Goal: Information Seeking & Learning: Learn about a topic

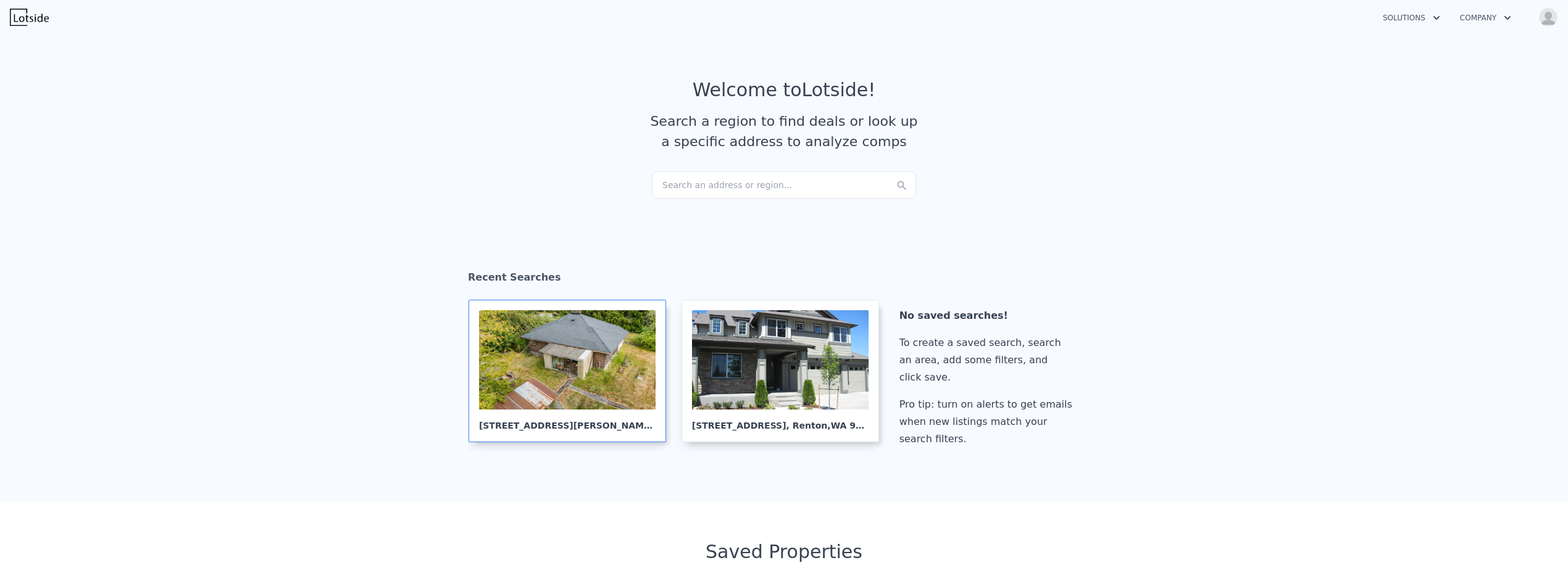
click at [582, 357] on div at bounding box center [567, 360] width 177 height 99
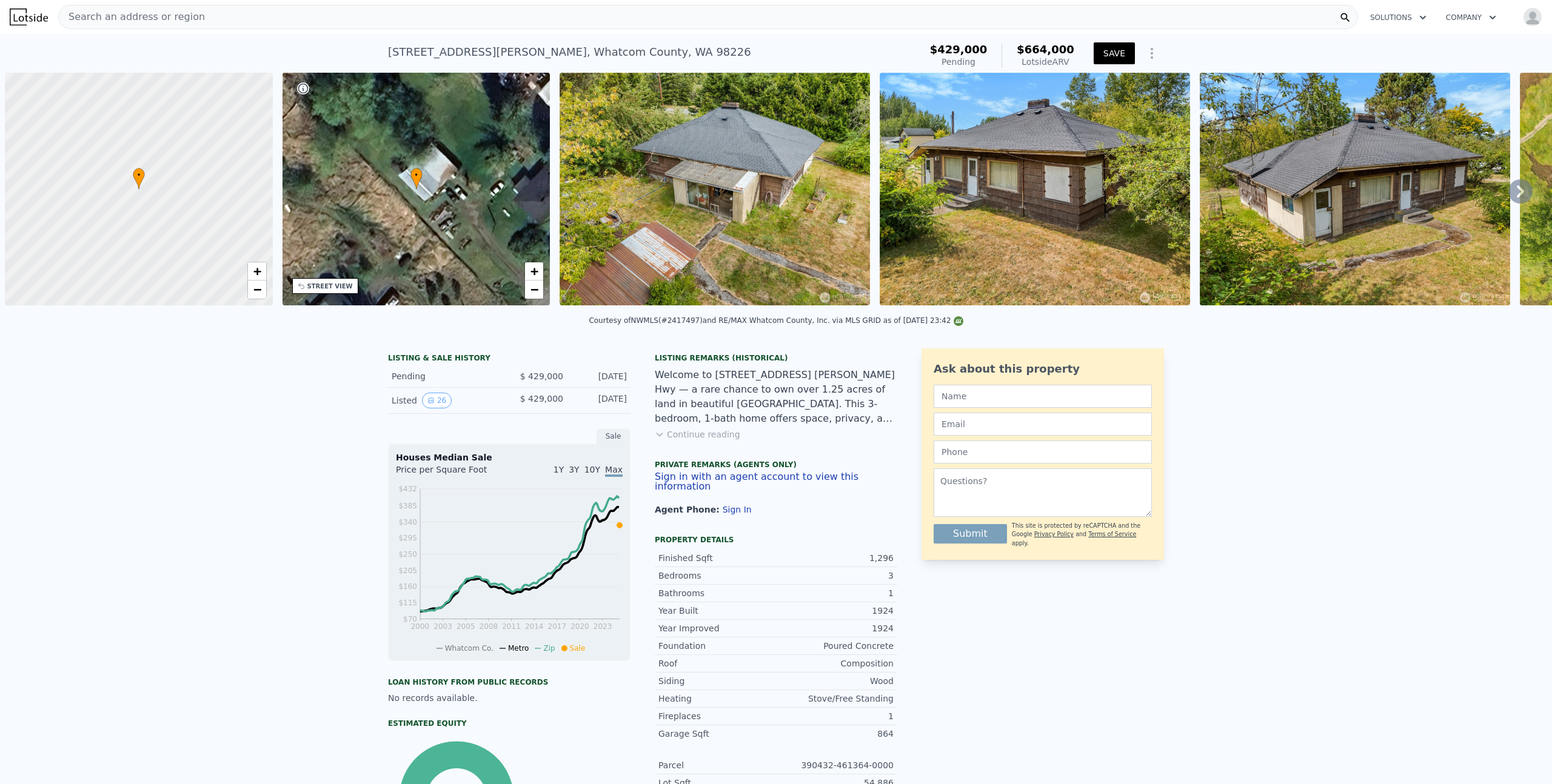
scroll to position [0, 5]
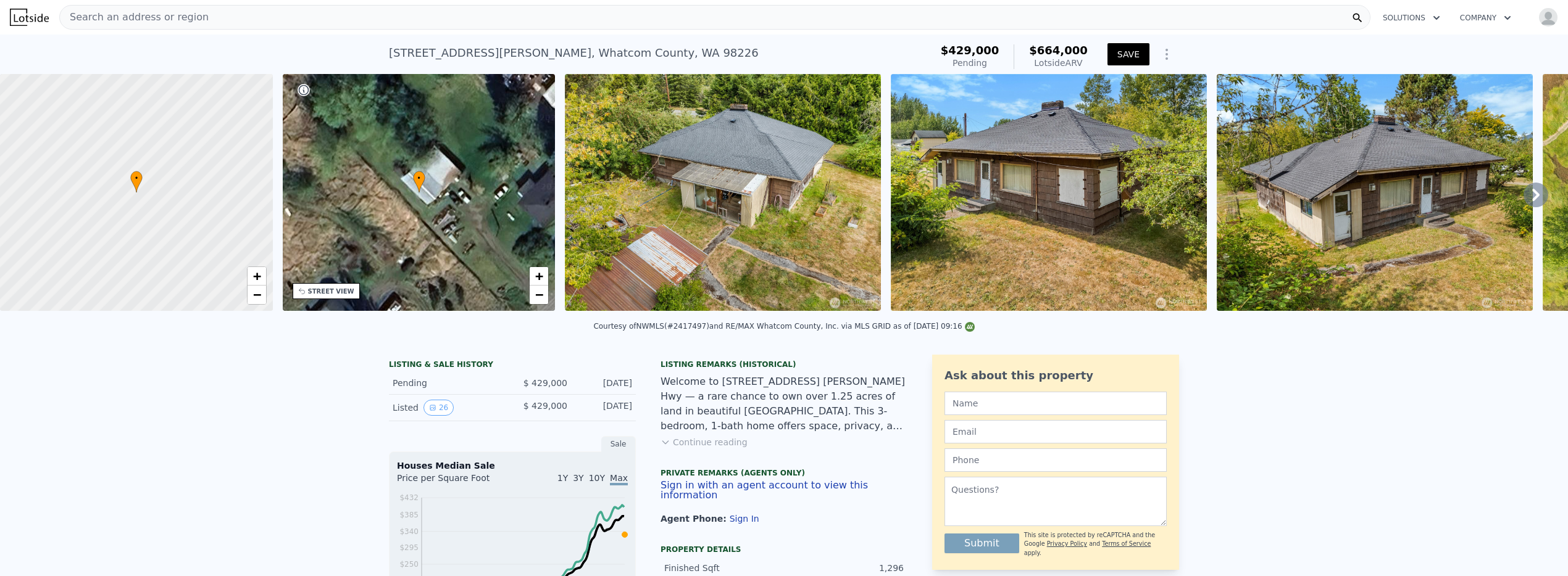
click at [640, 52] on div "3262 Mt Baker Hwy , Whatcom County , WA 98226 Pending (~ARV $664k )" at bounding box center [657, 56] width 537 height 34
click at [638, 51] on div "3262 Mt Baker Hwy , Whatcom County , WA 98226 Pending (~ARV $664k )" at bounding box center [657, 56] width 537 height 34
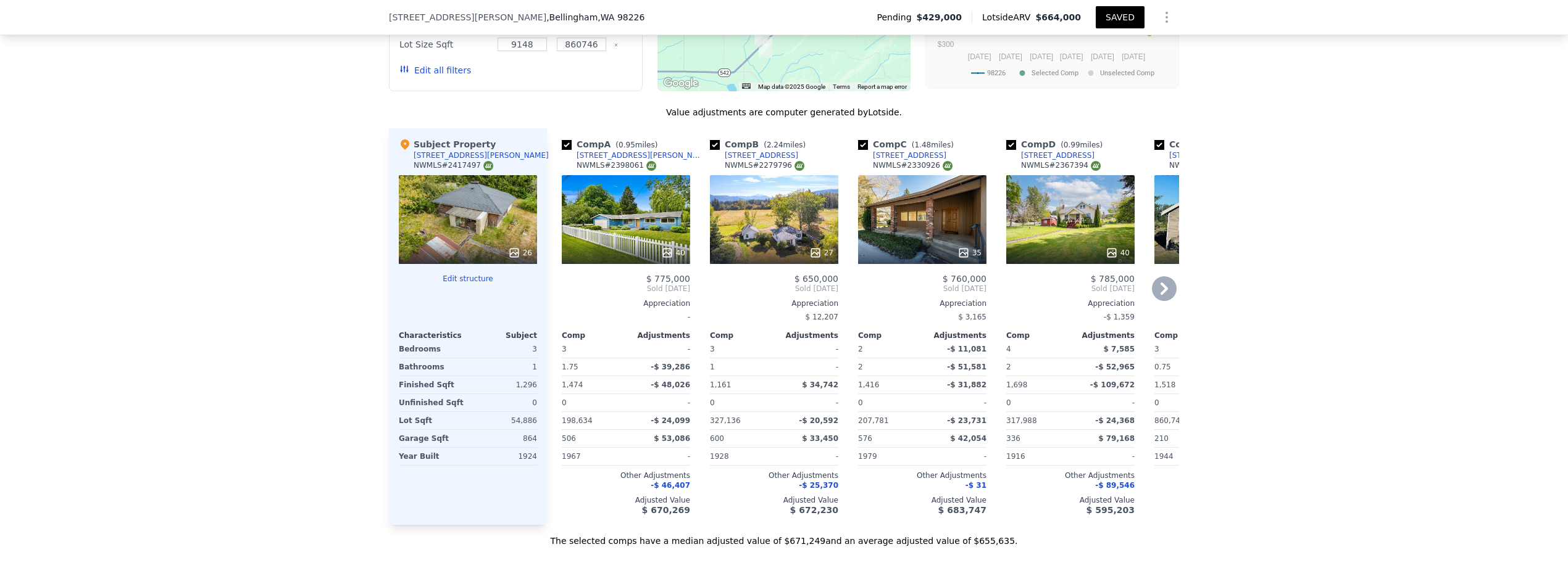
scroll to position [1302, 0]
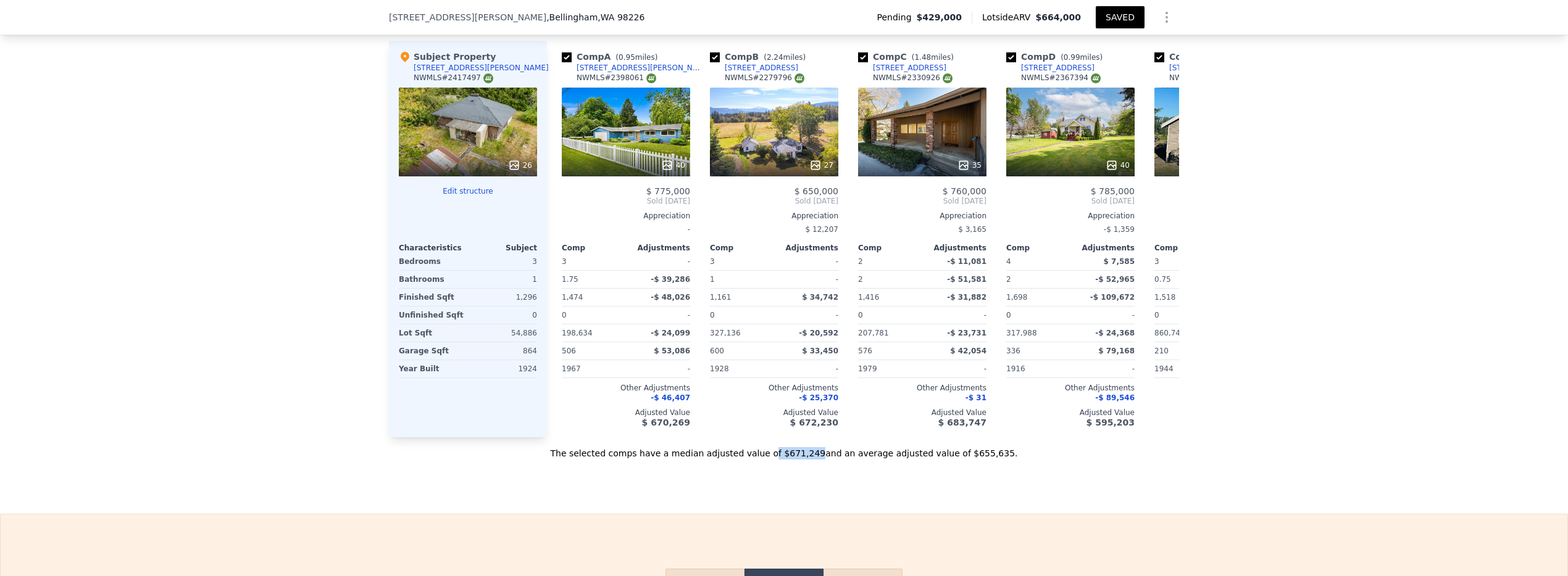
drag, startPoint x: 816, startPoint y: 464, endPoint x: 774, endPoint y: 461, distance: 42.1
click at [774, 460] on div "The selected comps have a median adjusted value of $671,249 and an average adju…" at bounding box center [784, 448] width 790 height 22
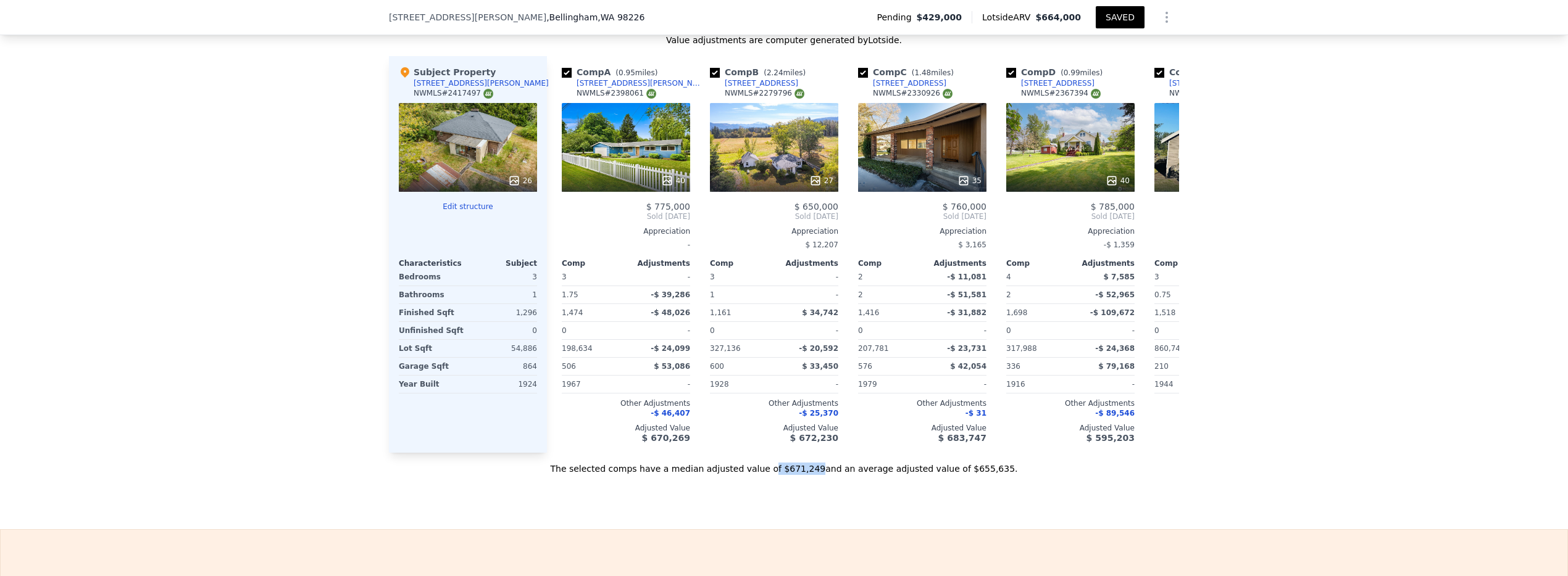
scroll to position [1278, 0]
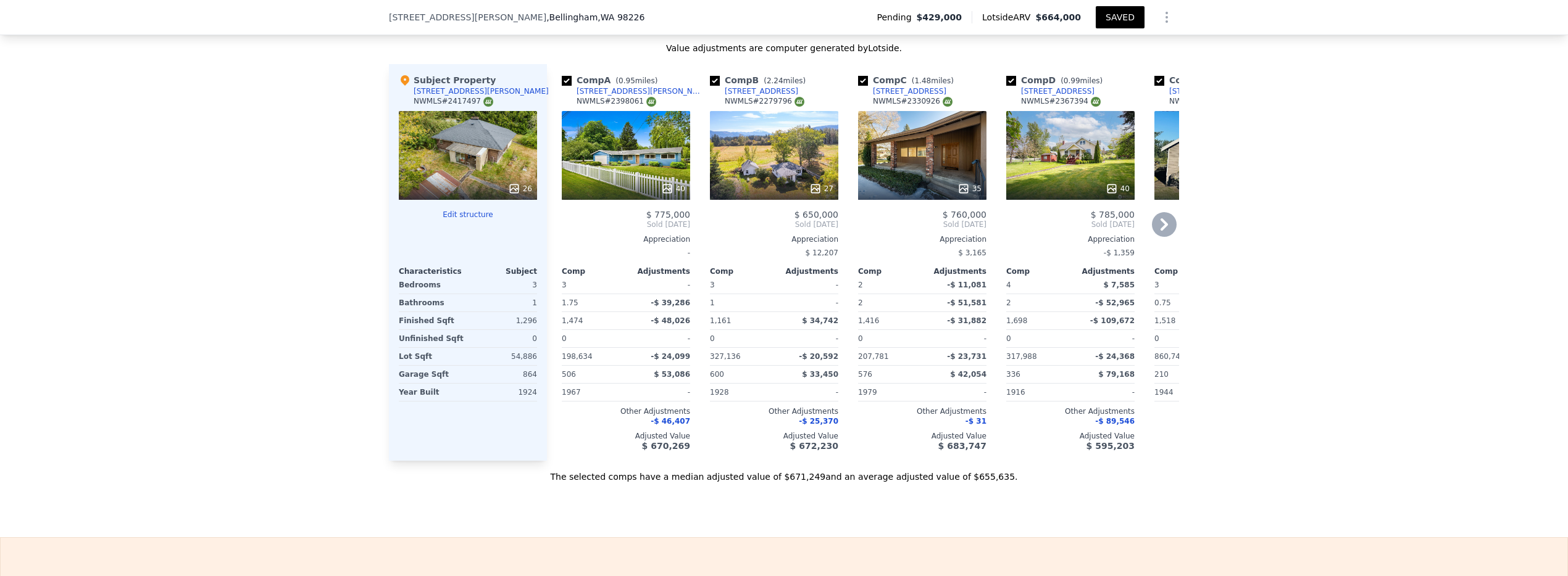
click at [614, 157] on div "40" at bounding box center [625, 155] width 128 height 89
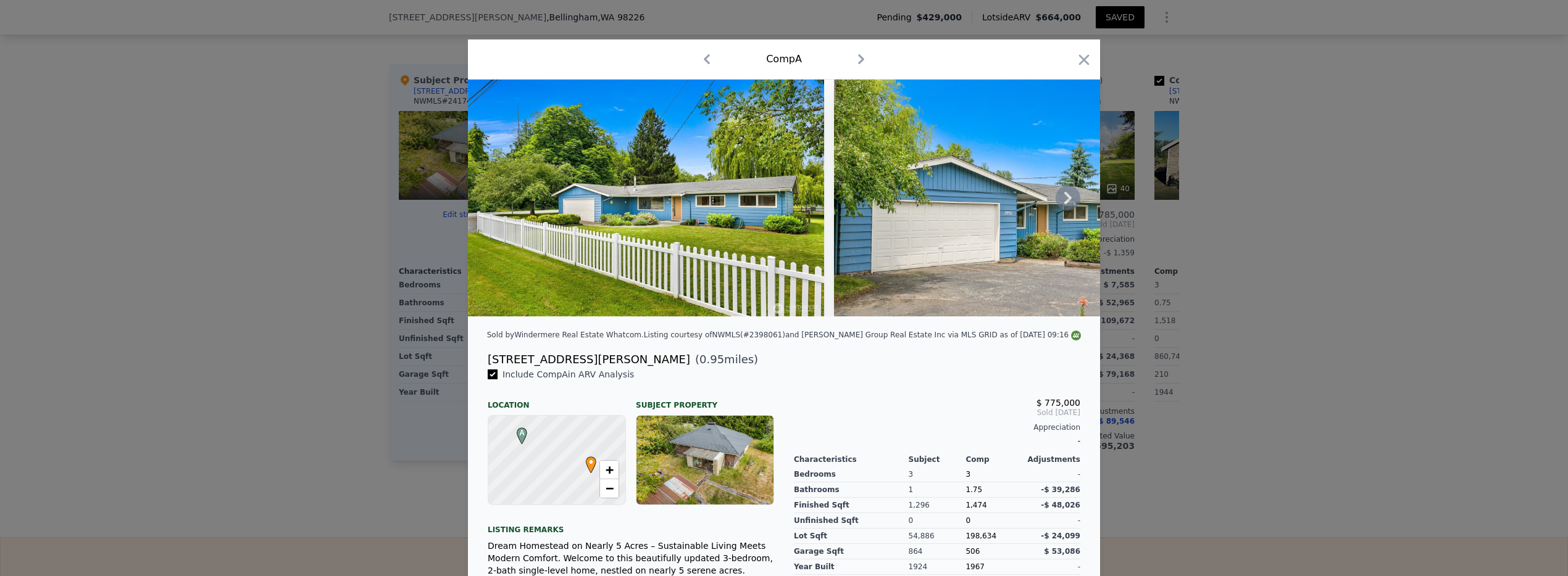
click at [1062, 202] on icon at bounding box center [1068, 198] width 25 height 25
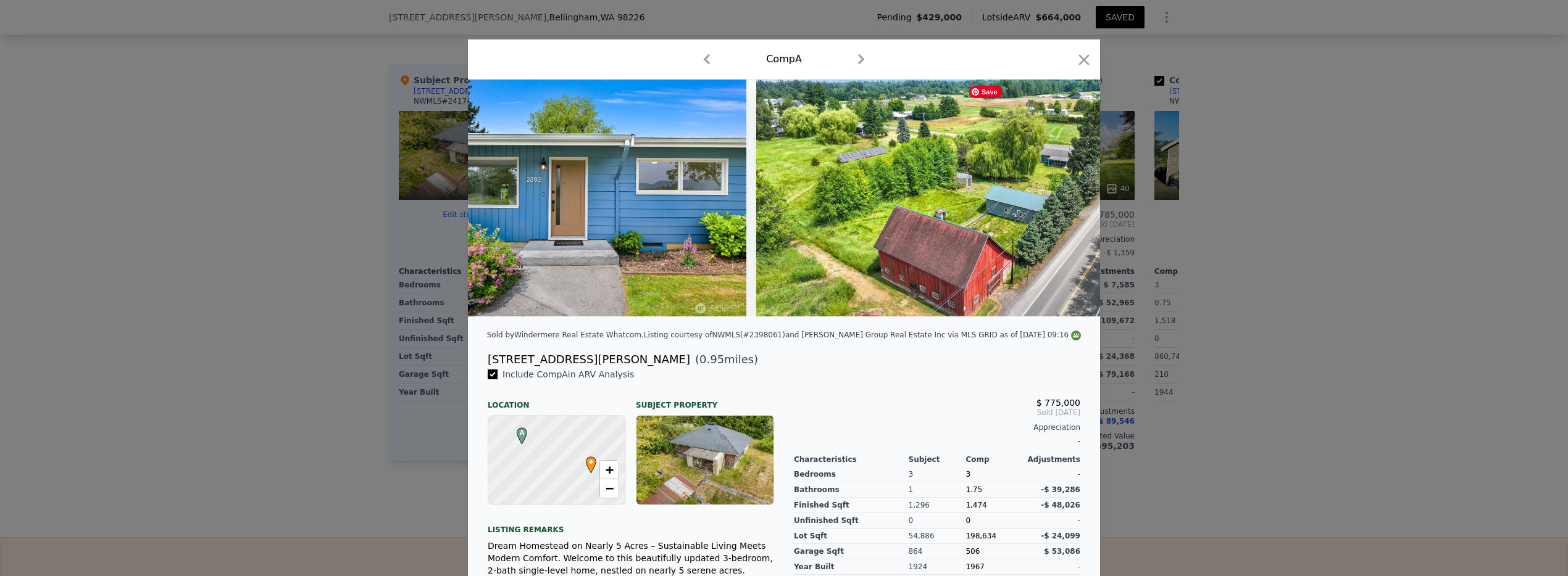
scroll to position [0, 889]
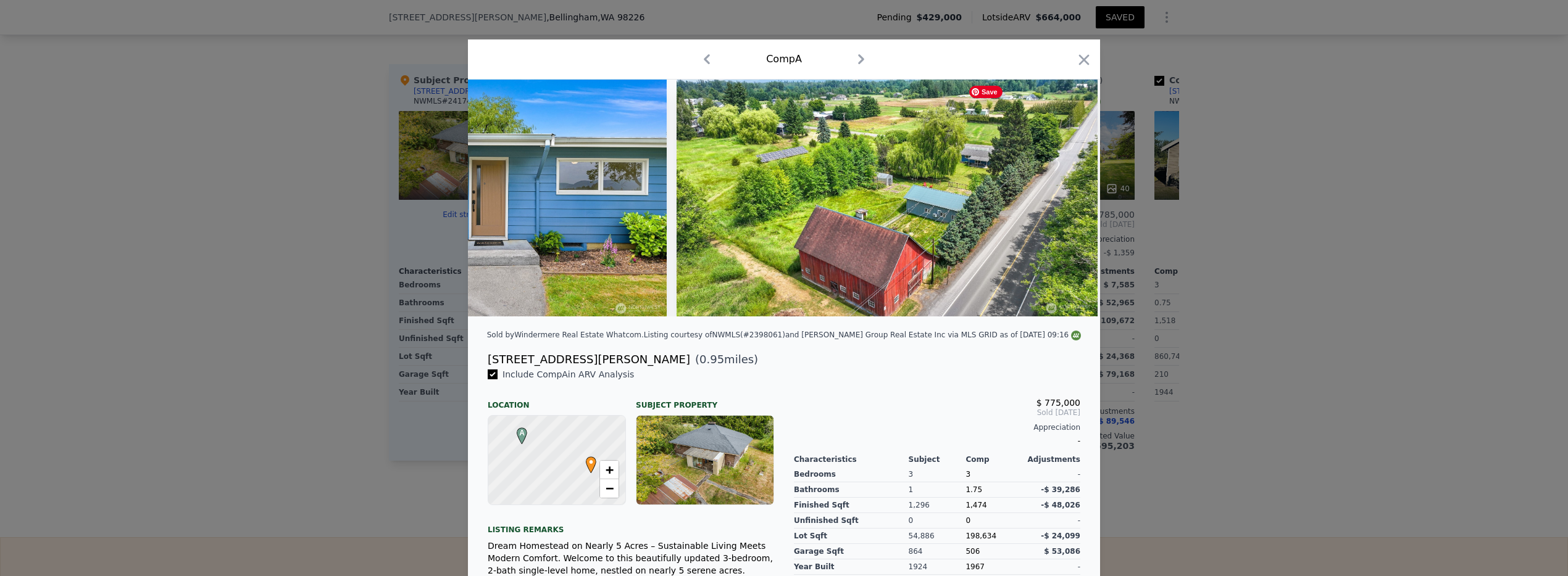
click at [1062, 202] on div at bounding box center [784, 198] width 632 height 237
click at [1064, 201] on icon at bounding box center [1068, 198] width 7 height 12
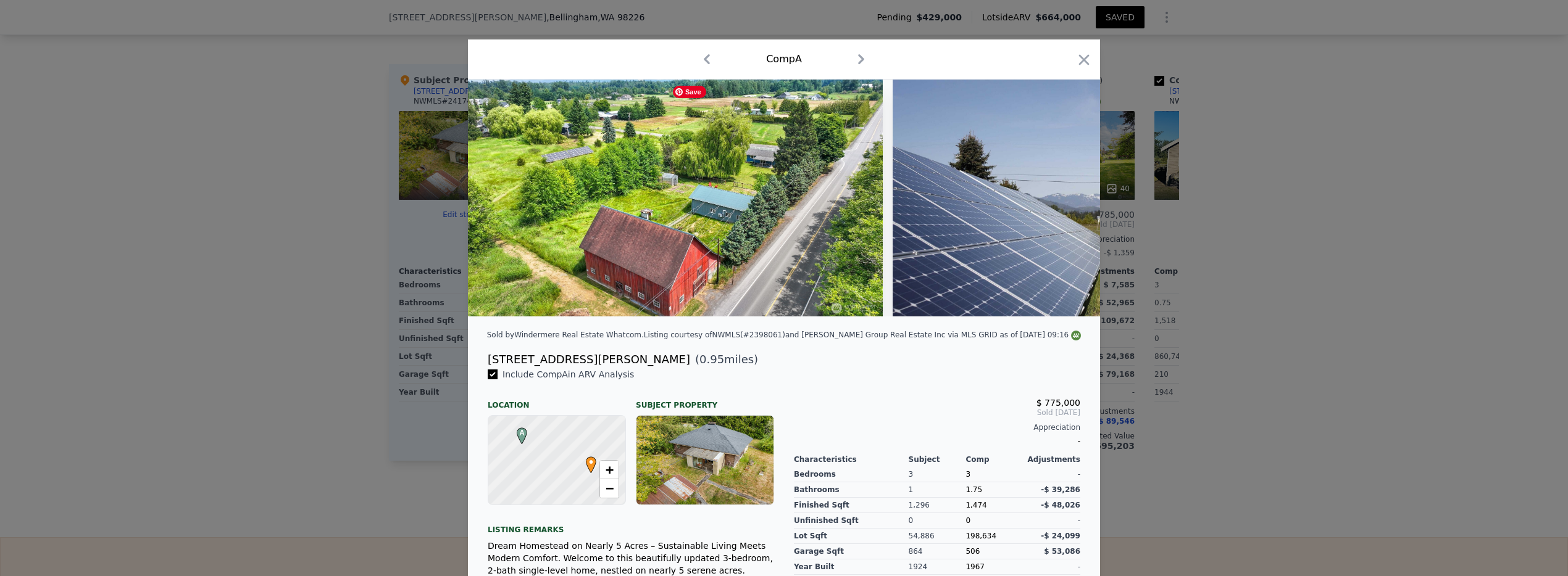
scroll to position [0, 1185]
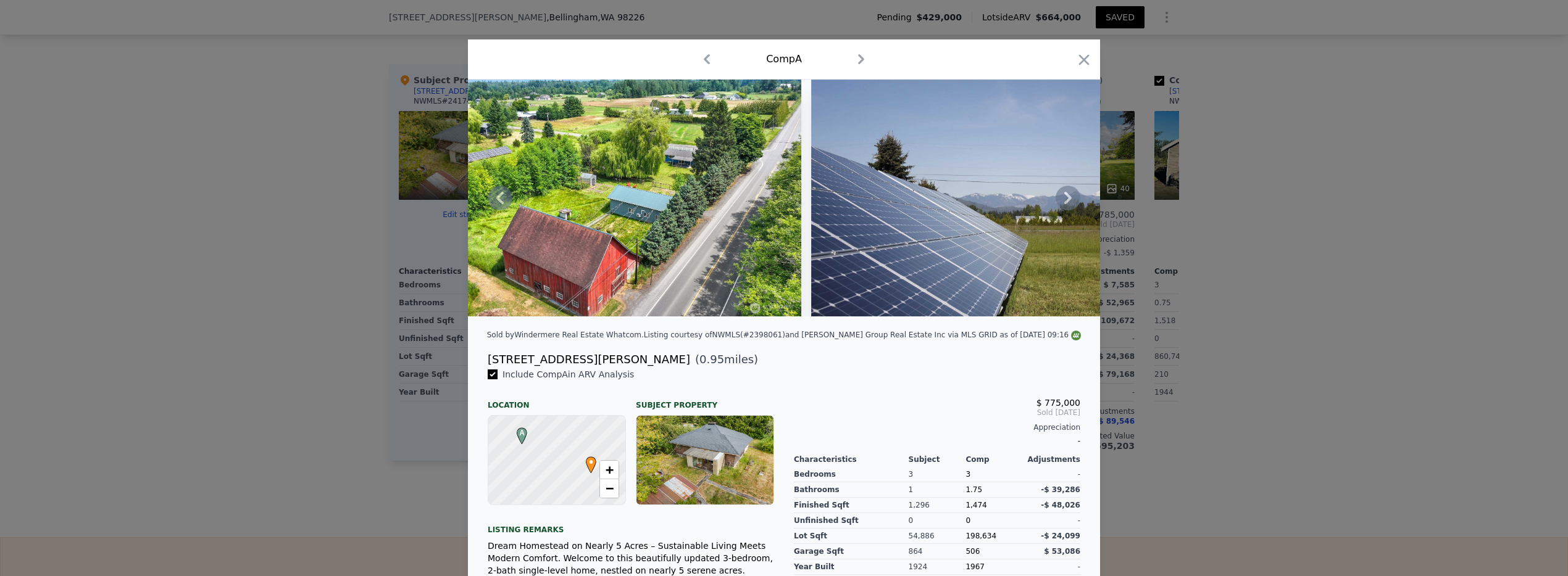
click at [1064, 201] on icon at bounding box center [1068, 198] width 7 height 12
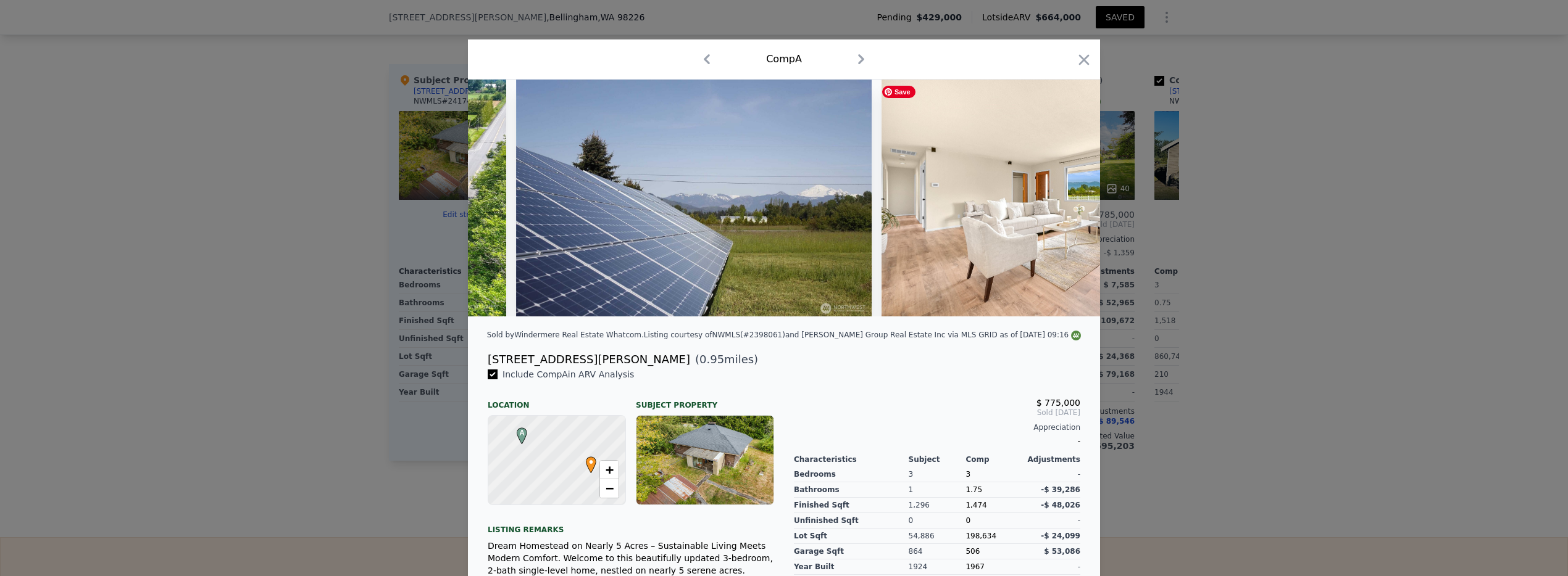
scroll to position [0, 1481]
click at [1064, 203] on icon at bounding box center [1068, 198] width 7 height 12
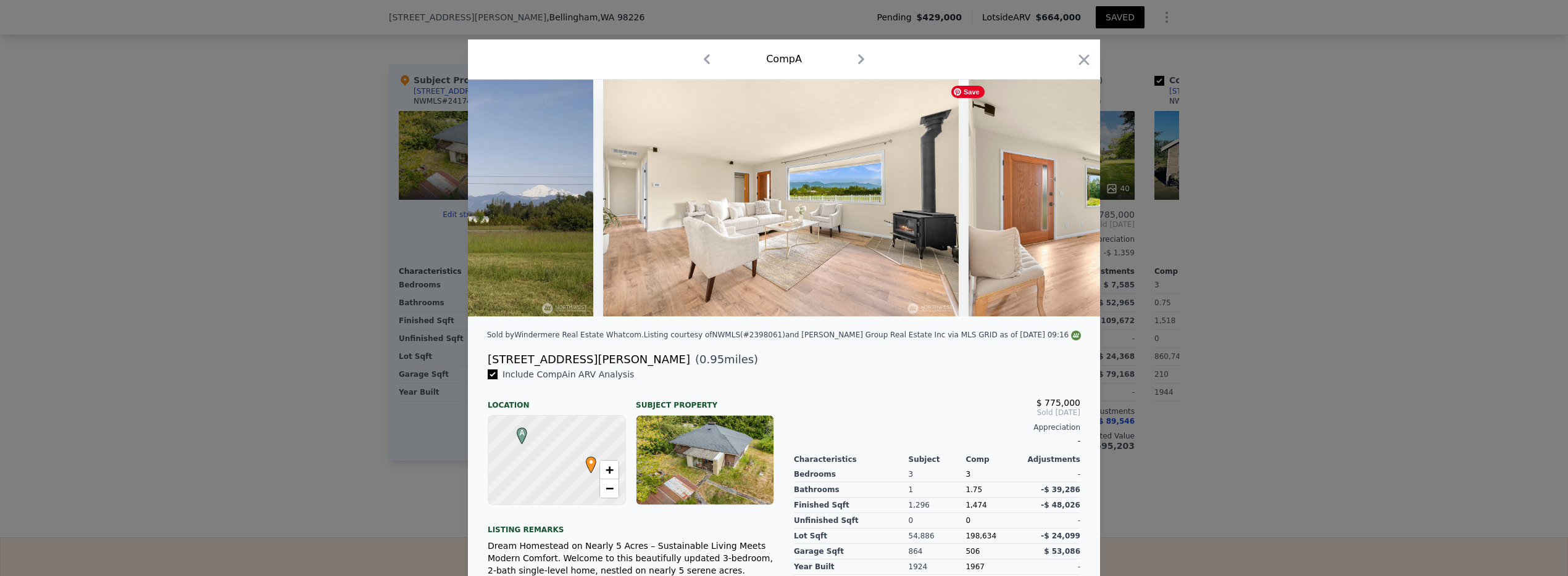
scroll to position [0, 1778]
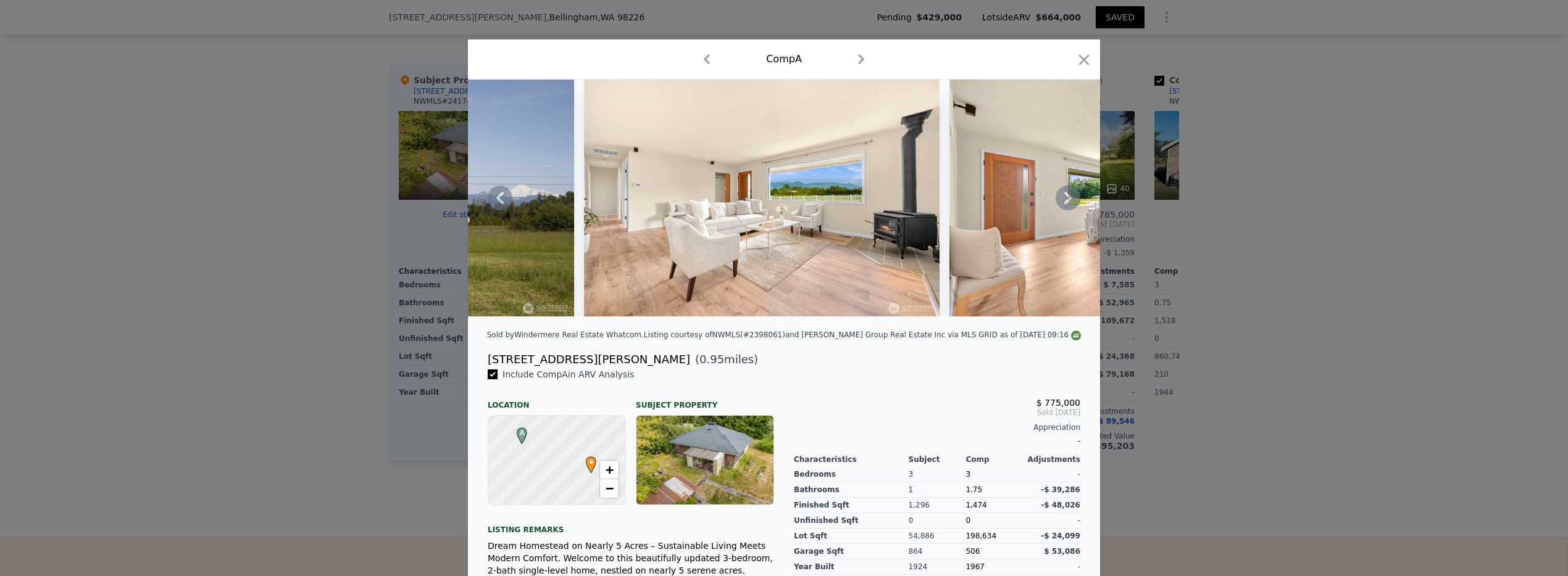
click at [1064, 203] on icon at bounding box center [1068, 198] width 7 height 12
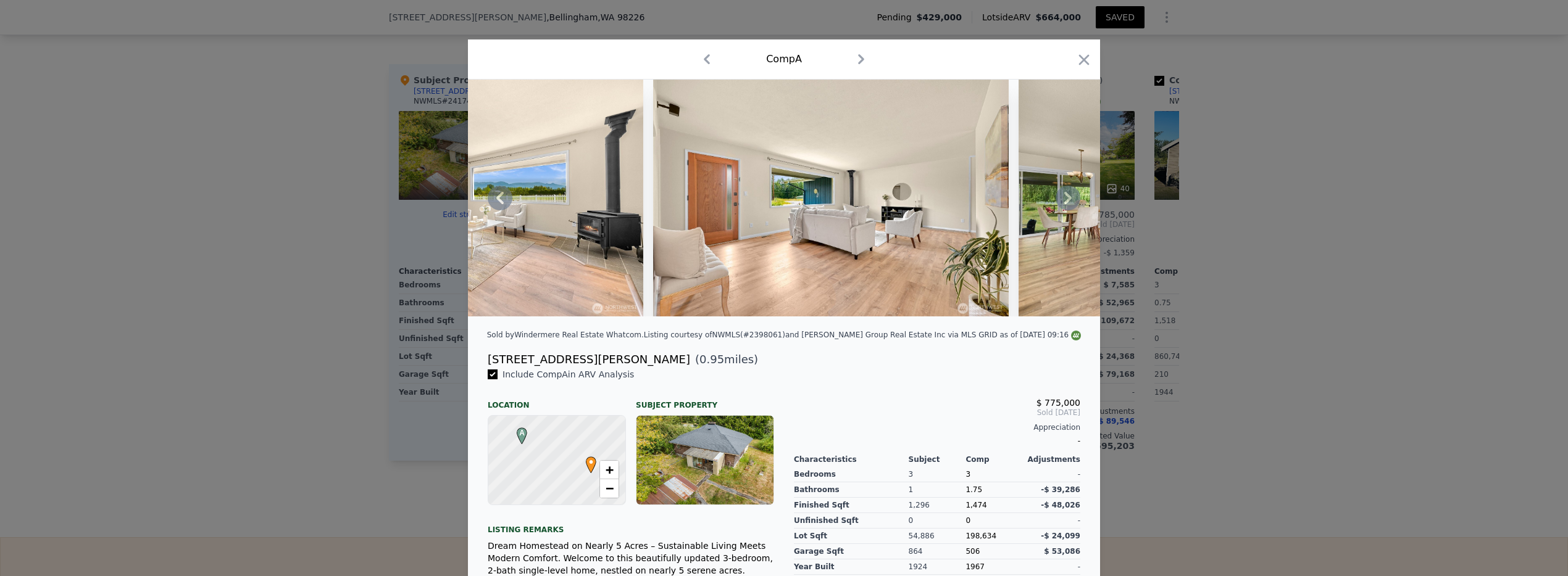
click at [1064, 203] on icon at bounding box center [1068, 198] width 7 height 12
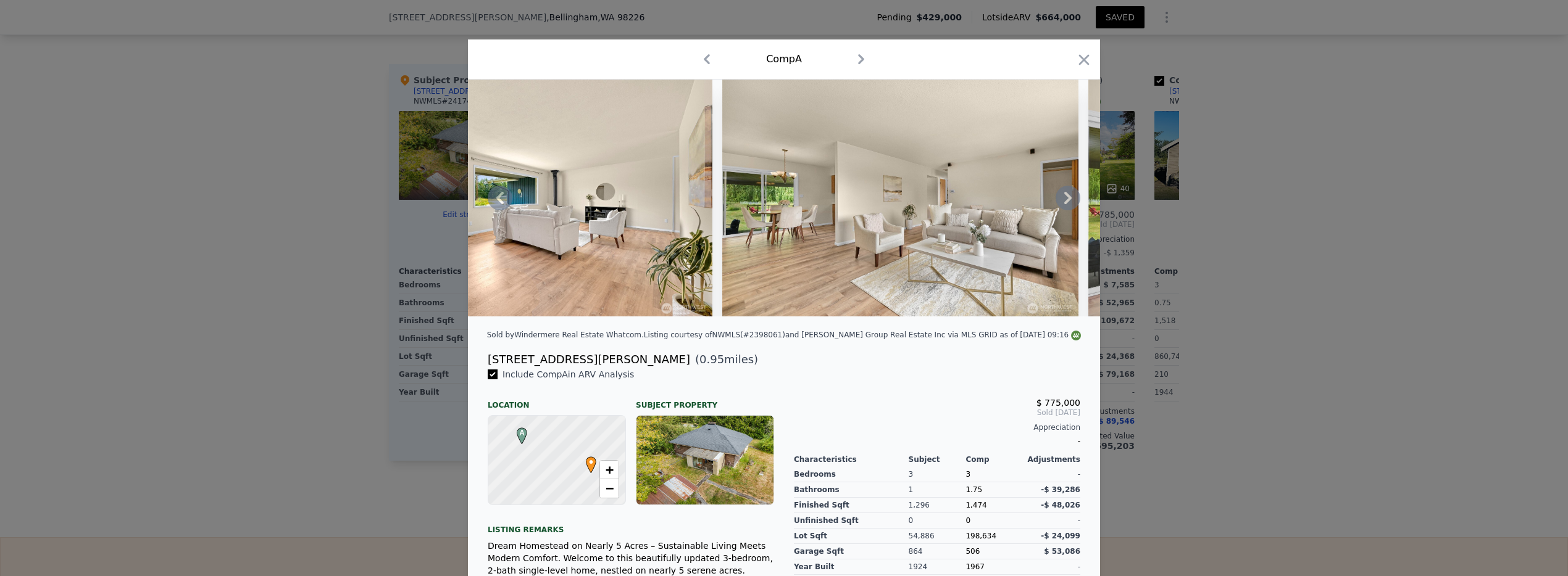
click at [1064, 203] on icon at bounding box center [1068, 198] width 7 height 12
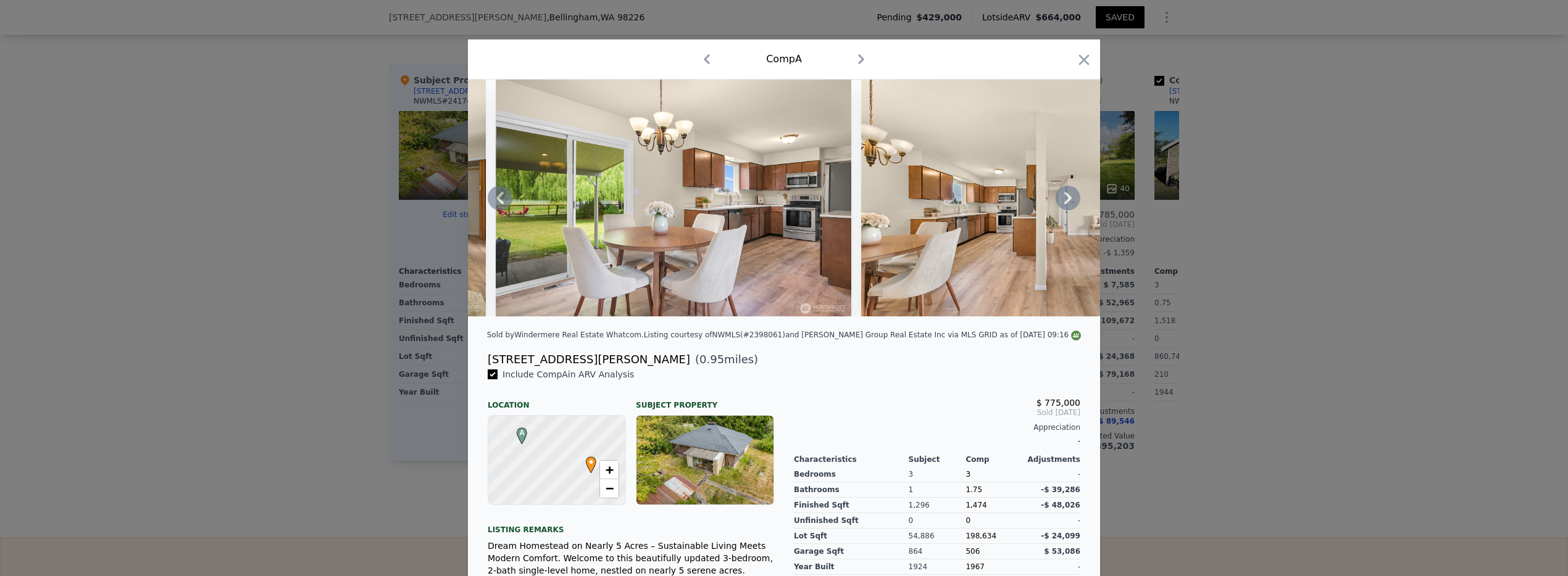
click at [1064, 203] on icon at bounding box center [1068, 198] width 7 height 12
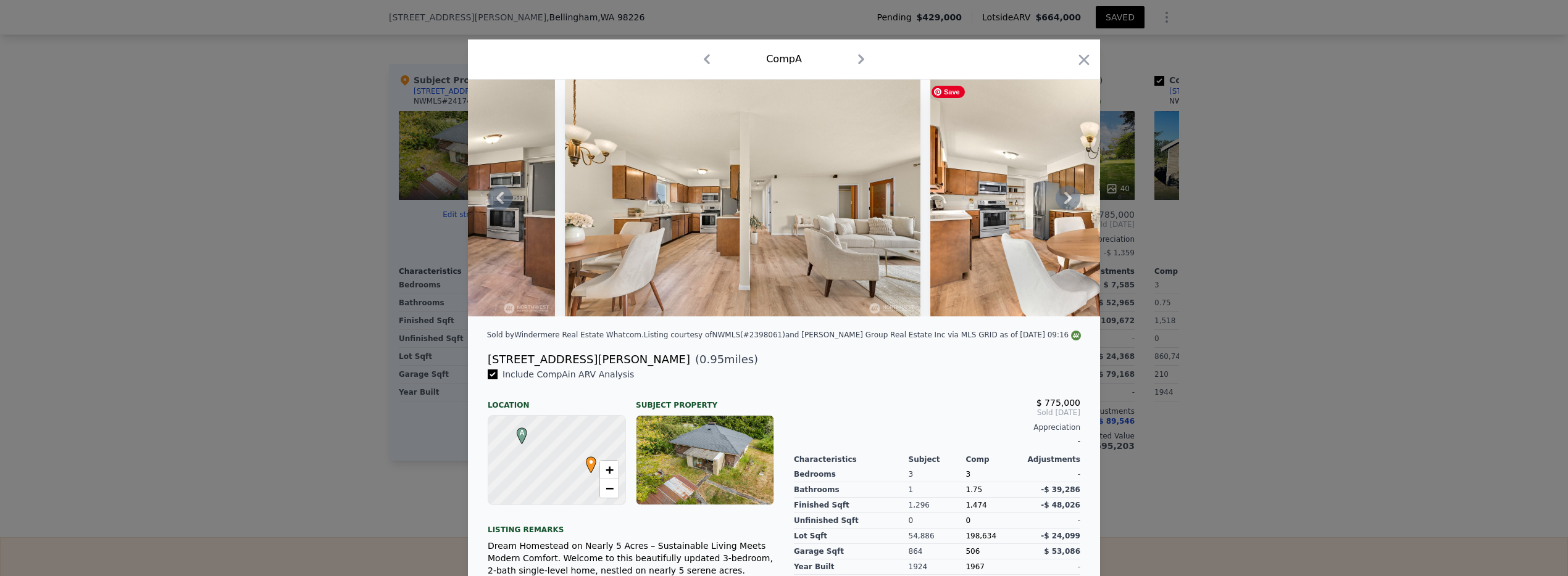
click at [1064, 203] on icon at bounding box center [1068, 198] width 7 height 12
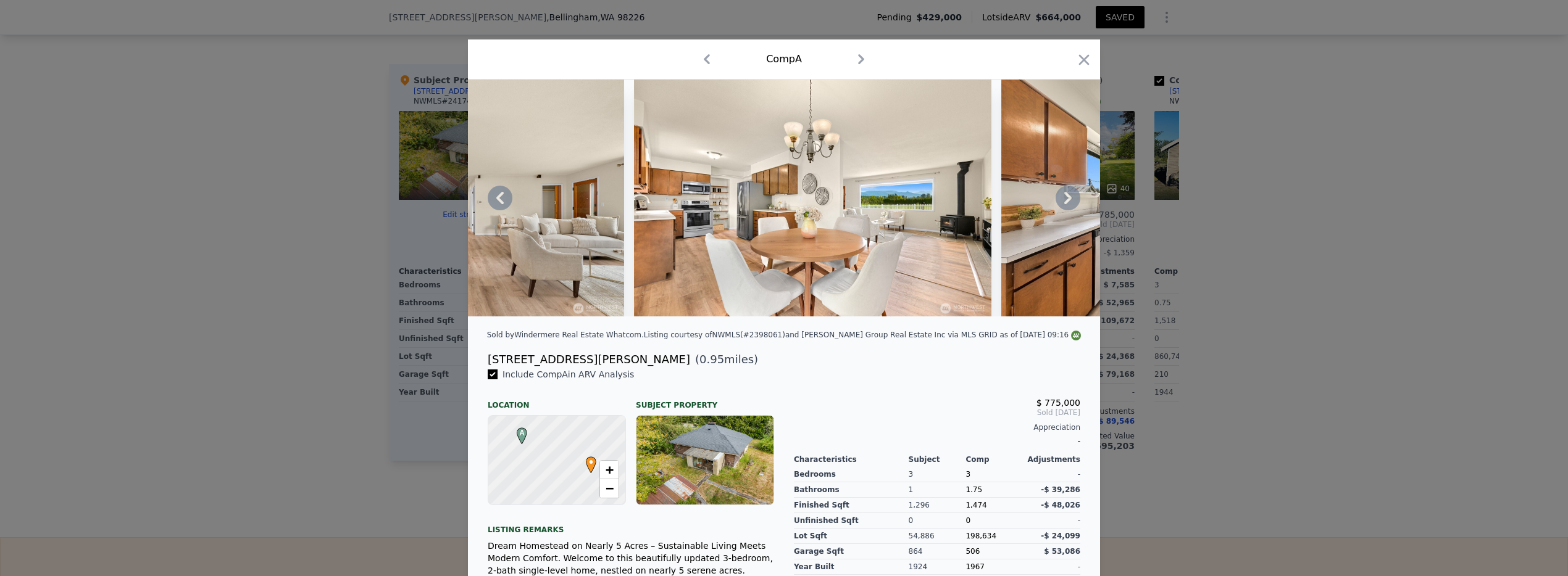
click at [1064, 203] on icon at bounding box center [1068, 198] width 7 height 12
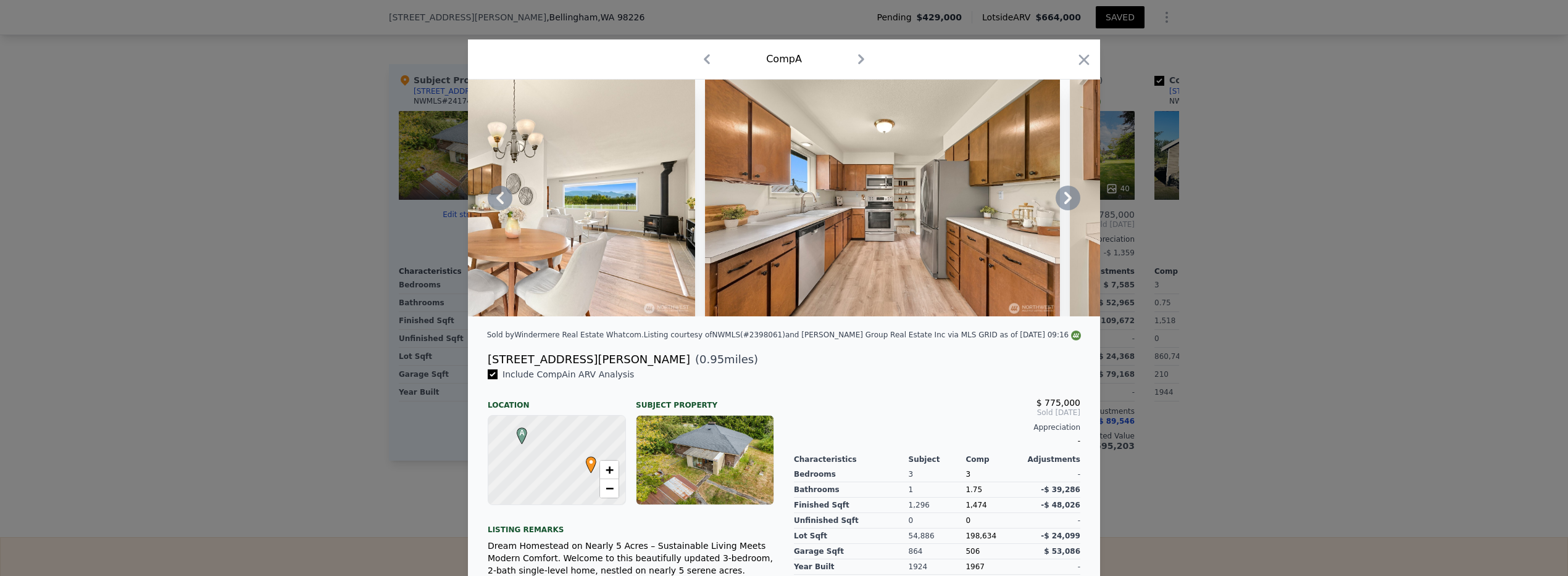
click at [1064, 203] on icon at bounding box center [1068, 198] width 7 height 12
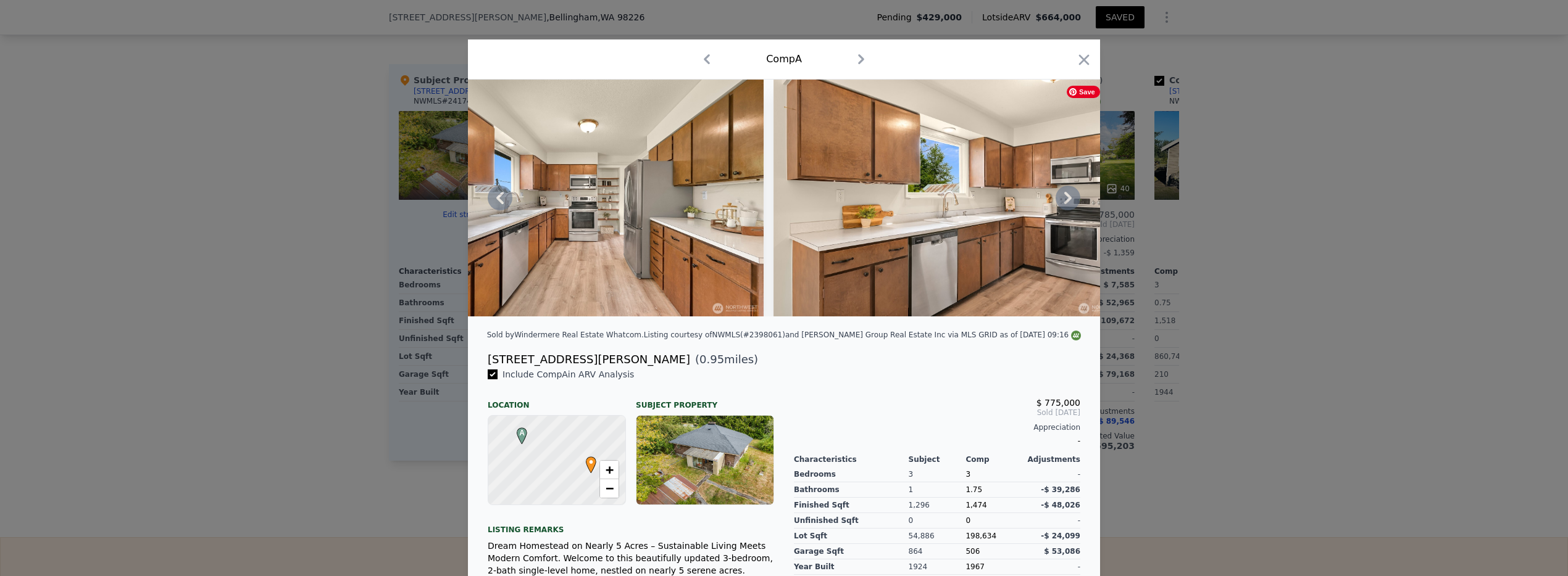
click at [1064, 203] on icon at bounding box center [1068, 198] width 7 height 12
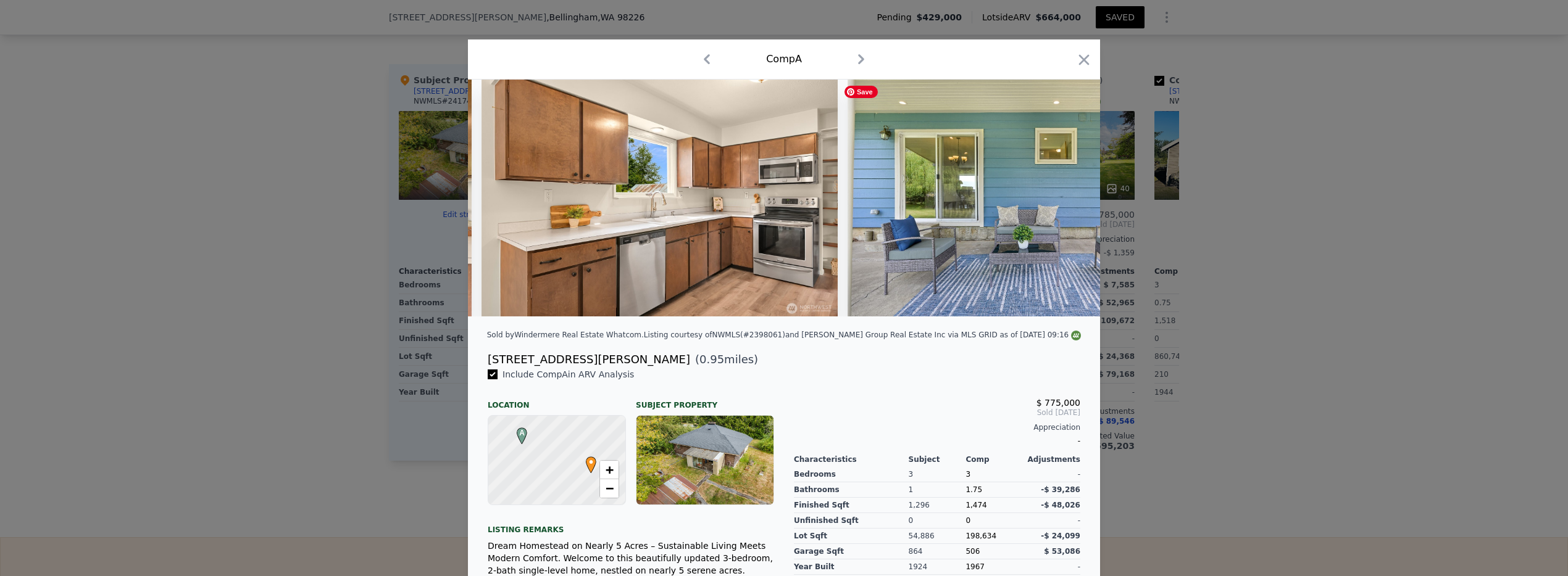
scroll to position [0, 4444]
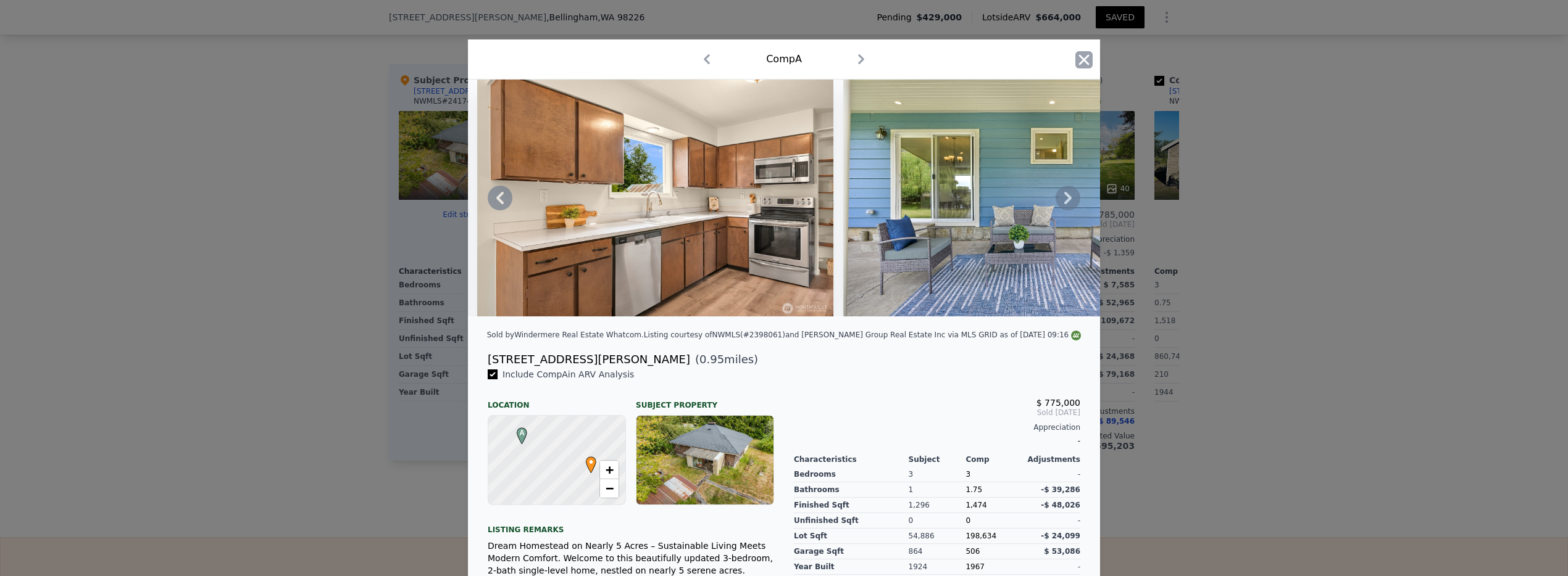
click at [1082, 58] on icon "button" at bounding box center [1084, 60] width 17 height 17
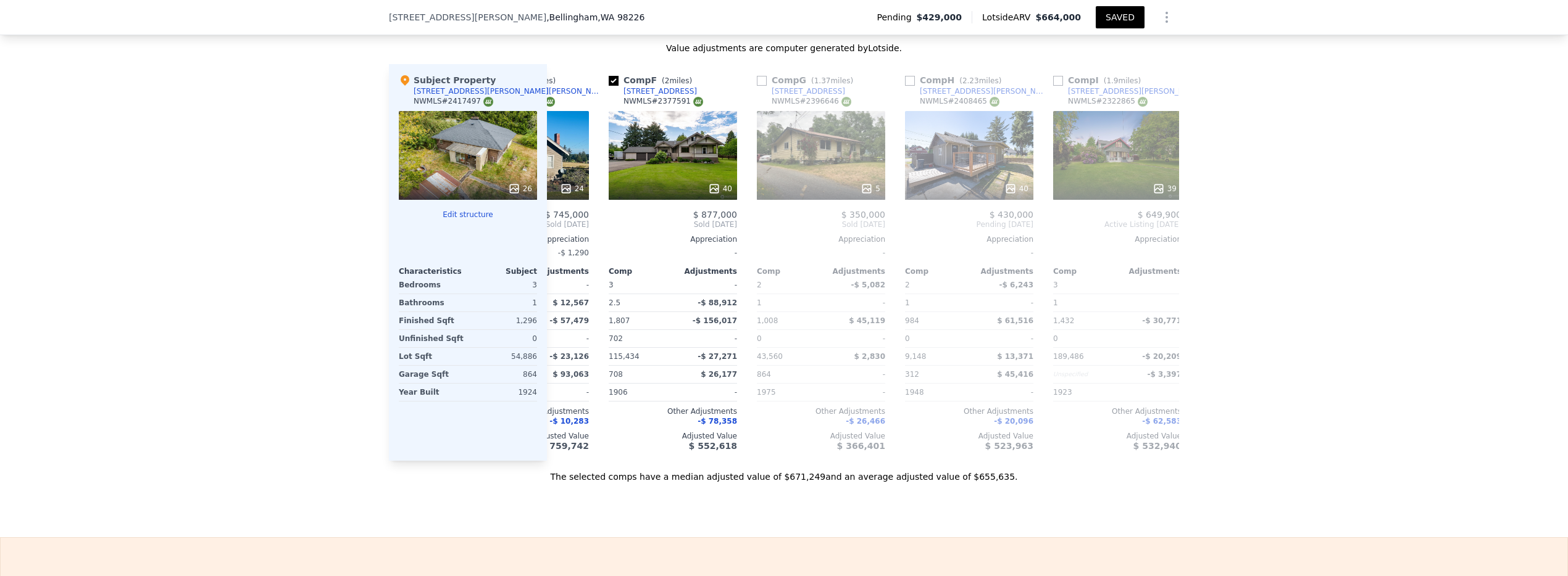
scroll to position [0, 731]
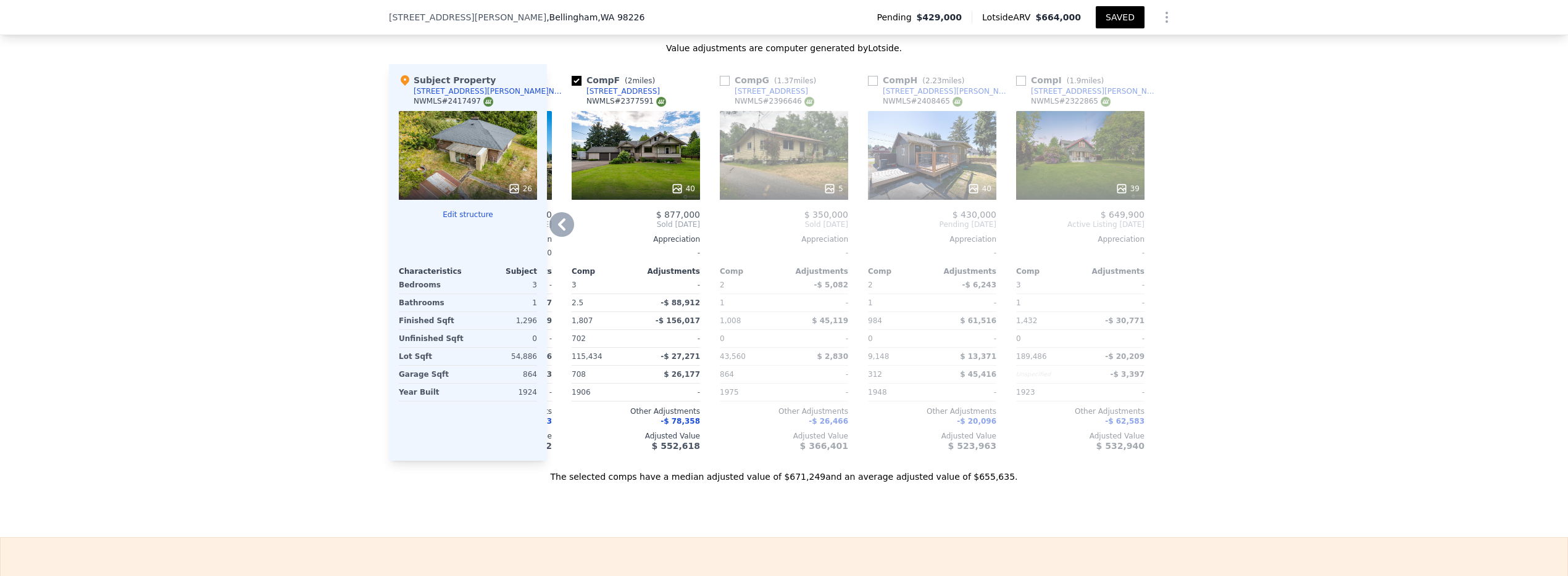
click at [1088, 164] on div "39" at bounding box center [1080, 155] width 128 height 89
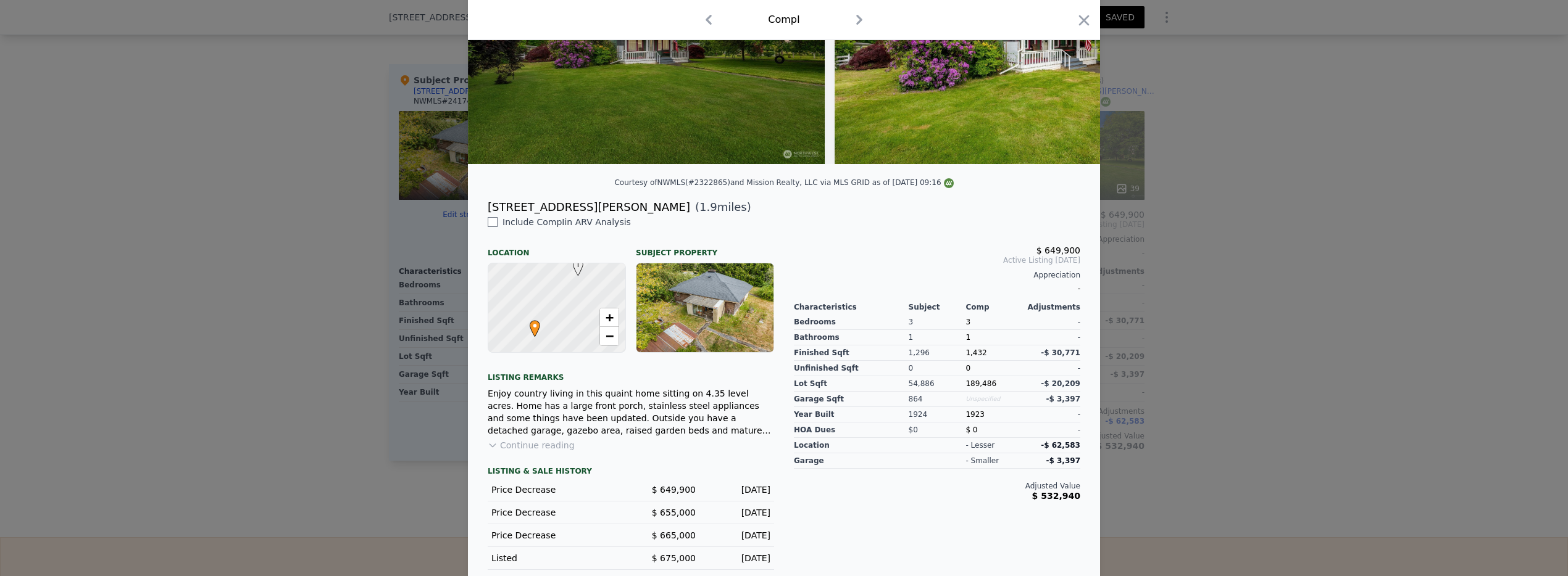
scroll to position [165, 0]
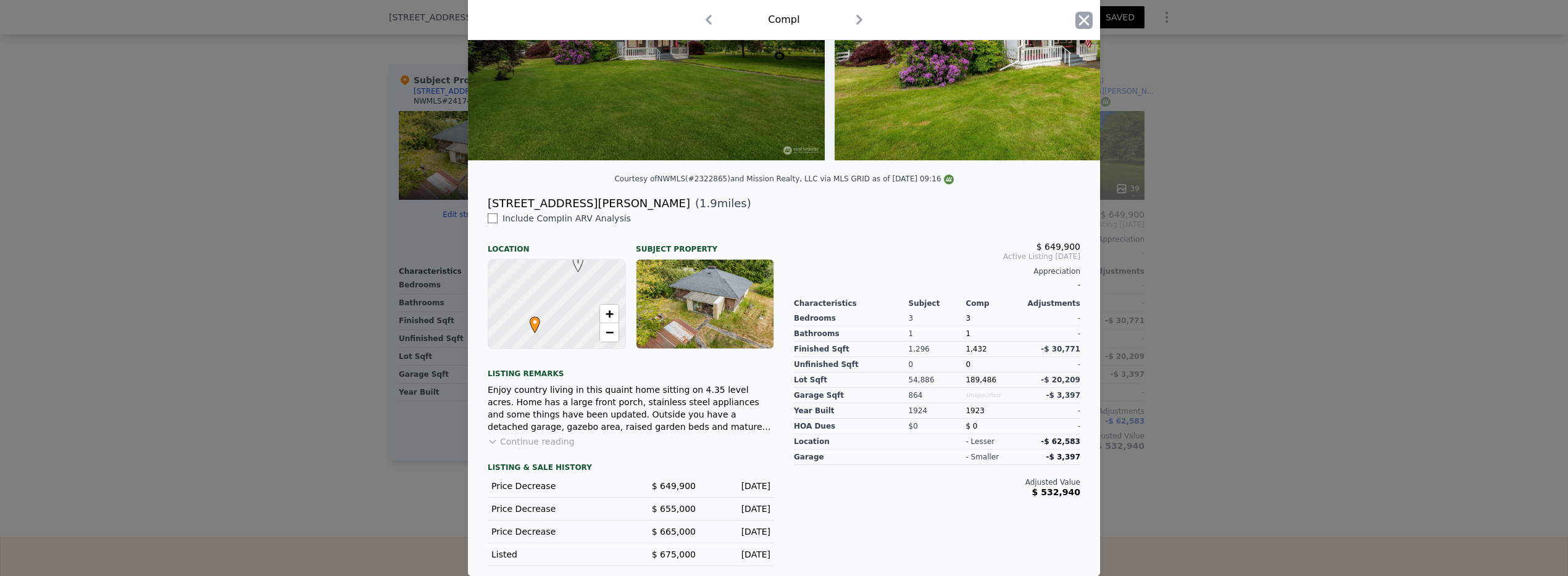
click at [1079, 19] on icon "button" at bounding box center [1085, 20] width 11 height 11
click at [1074, 160] on div "39" at bounding box center [1080, 155] width 128 height 89
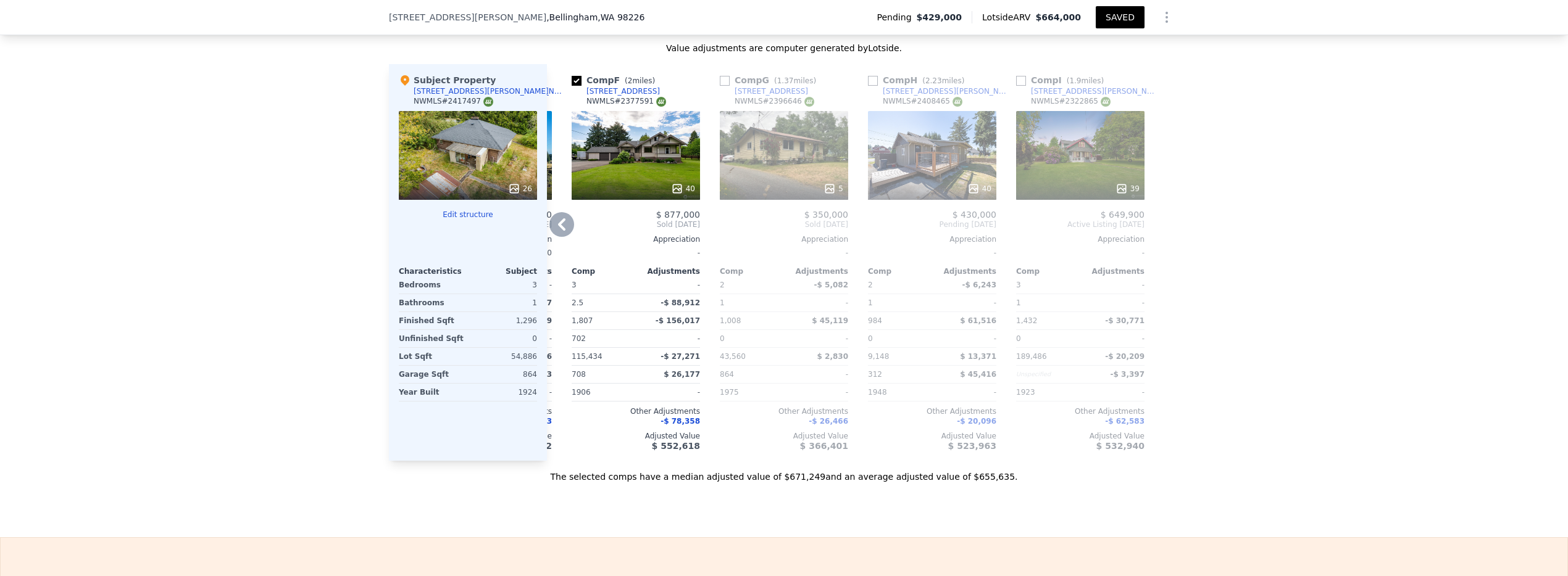
click at [1134, 154] on div "39" at bounding box center [1080, 155] width 128 height 89
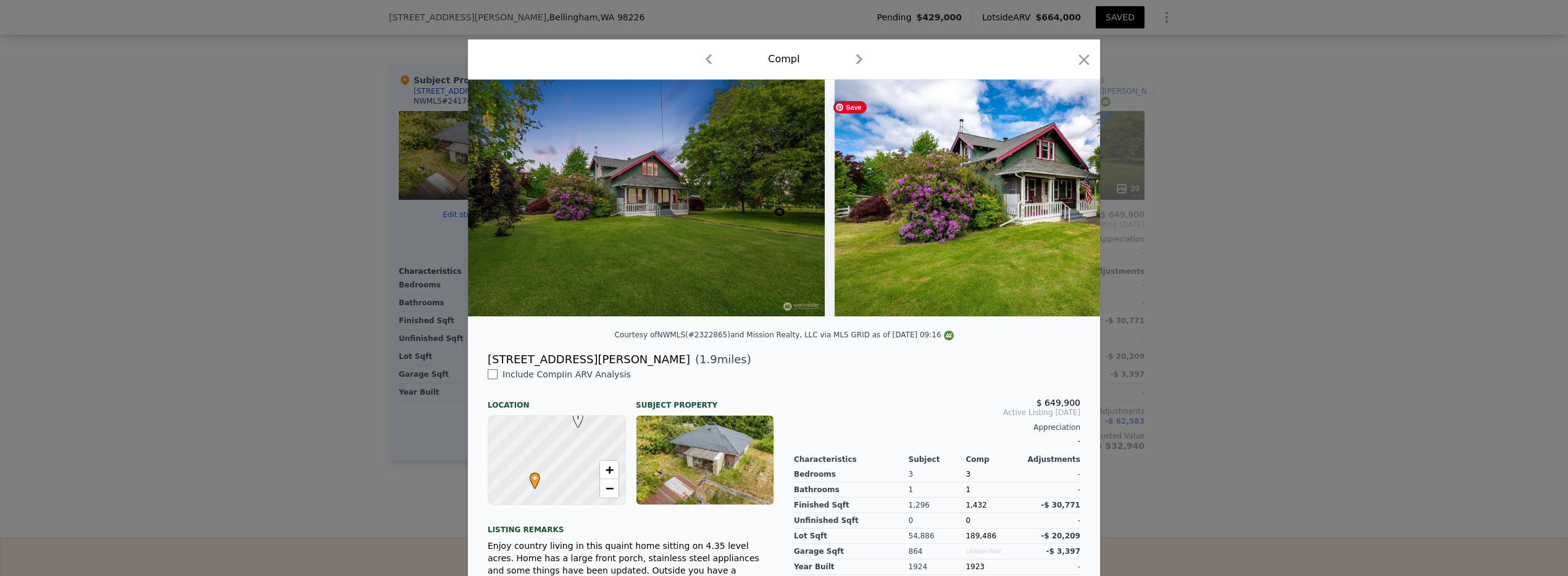
click at [856, 56] on icon "button" at bounding box center [859, 59] width 19 height 19
click at [858, 56] on icon "button" at bounding box center [861, 59] width 6 height 10
checkbox input "true"
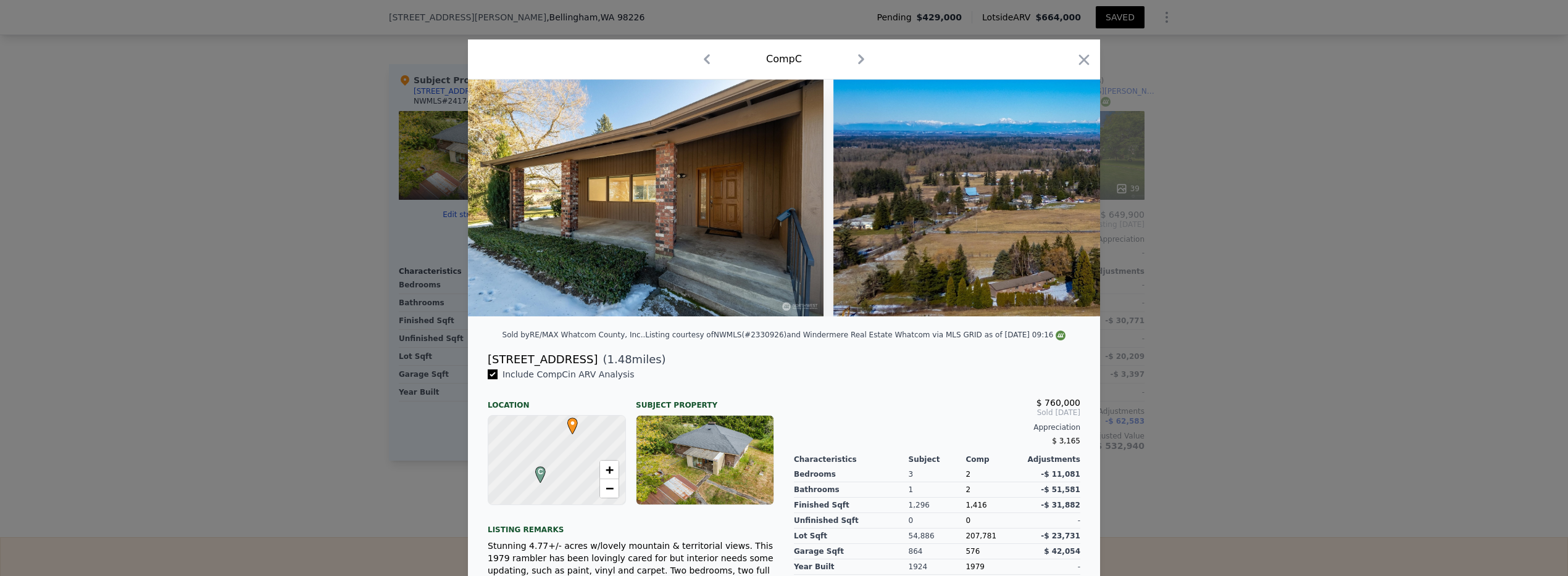
click at [1080, 60] on icon "button" at bounding box center [1085, 60] width 11 height 11
